Goal: Find specific page/section: Find specific page/section

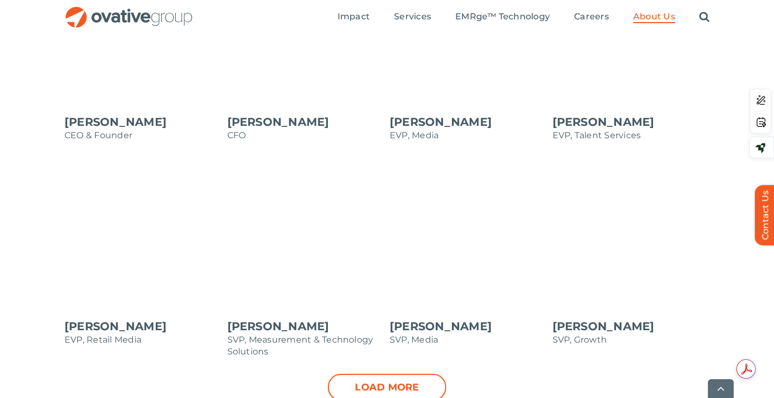
scroll to position [1053, 0]
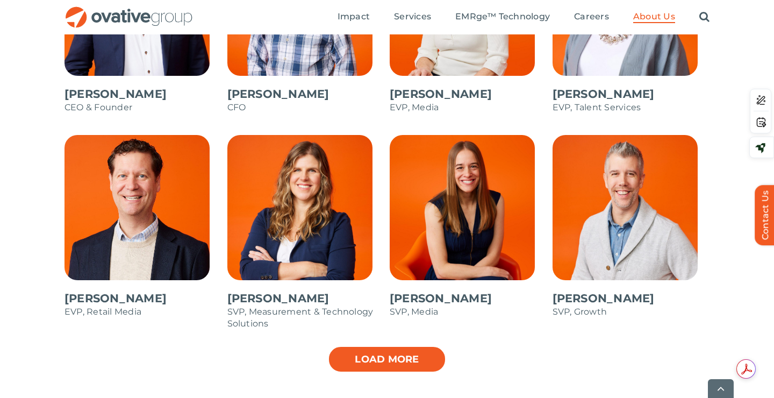
click at [424, 357] on link "Load more" at bounding box center [387, 359] width 118 height 27
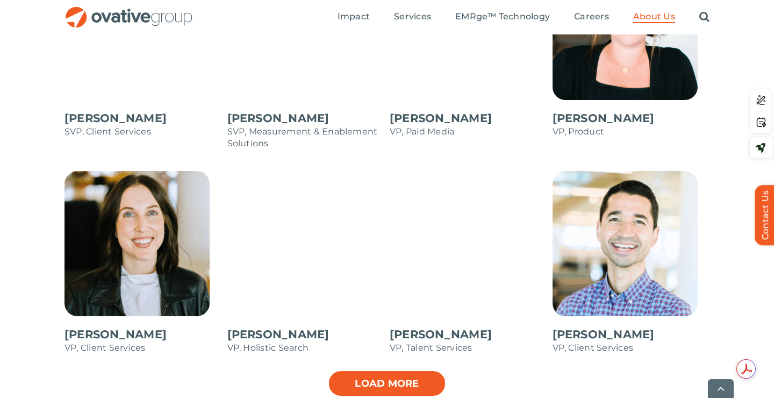
scroll to position [1471, 0]
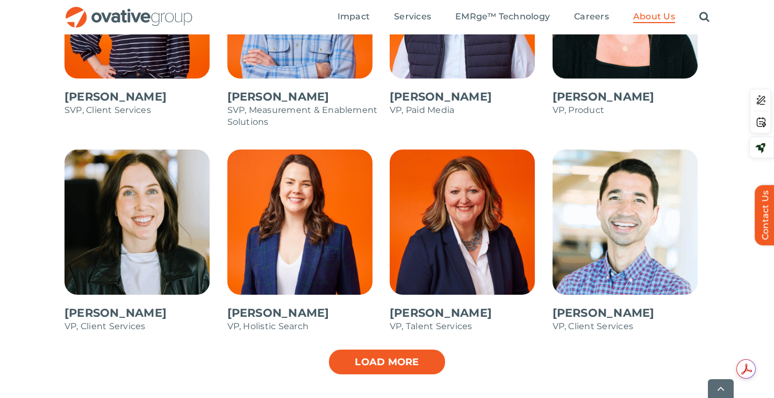
click at [392, 356] on link "Load more" at bounding box center [387, 361] width 118 height 27
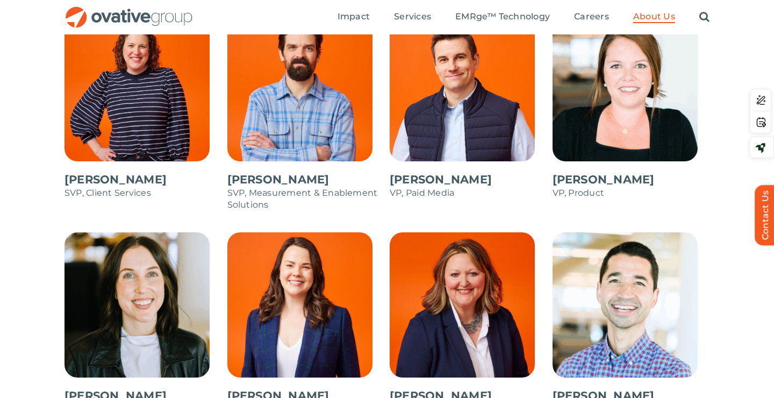
scroll to position [1343, 0]
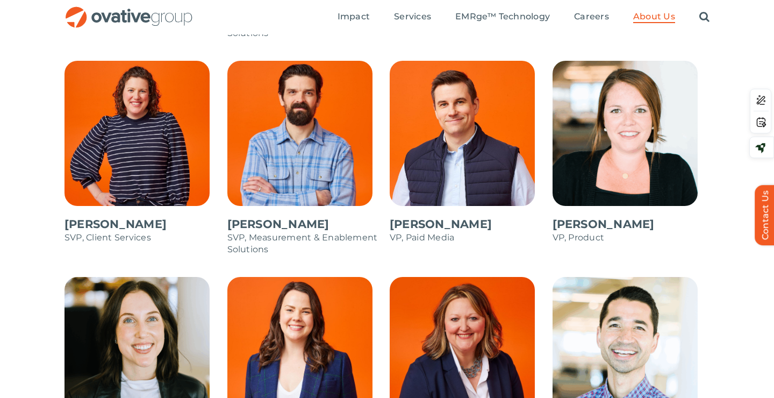
click at [454, 114] on span at bounding box center [468, 157] width 157 height 193
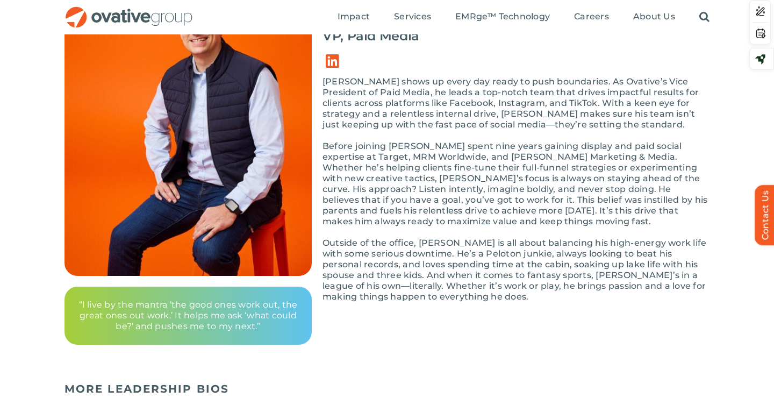
scroll to position [34, 0]
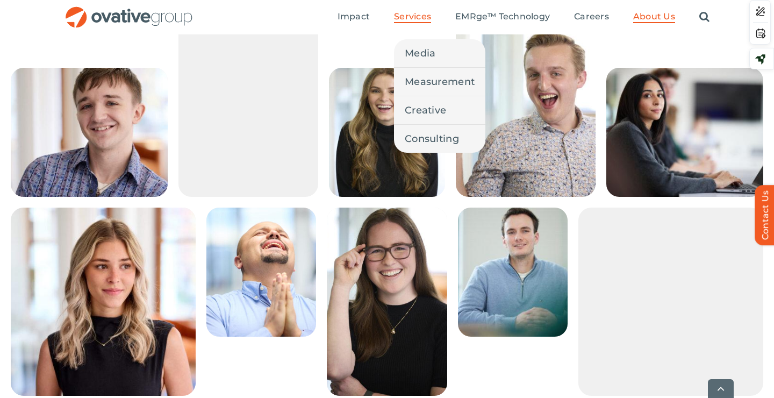
scroll to position [298, 0]
